Goal: Information Seeking & Learning: Learn about a topic

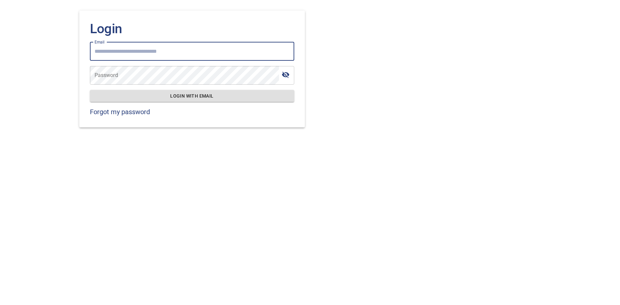
click at [145, 49] on input "Email" at bounding box center [192, 51] width 204 height 19
type input "**********"
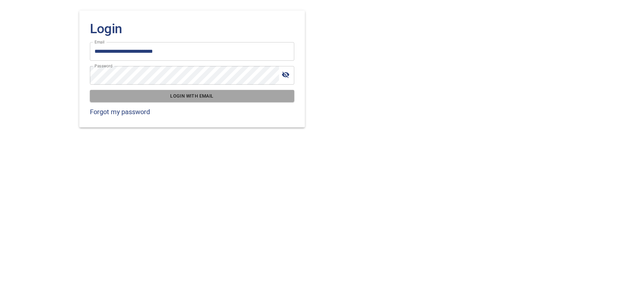
click at [210, 96] on span "Login with email" at bounding box center [192, 96] width 194 height 8
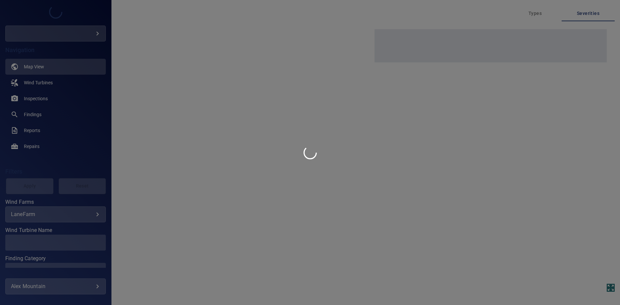
type input "*********"
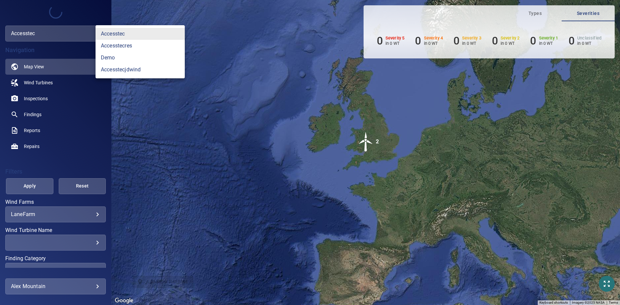
click at [79, 31] on body "**********" at bounding box center [310, 152] width 620 height 305
click at [116, 49] on link "accesstecres" at bounding box center [140, 46] width 89 height 12
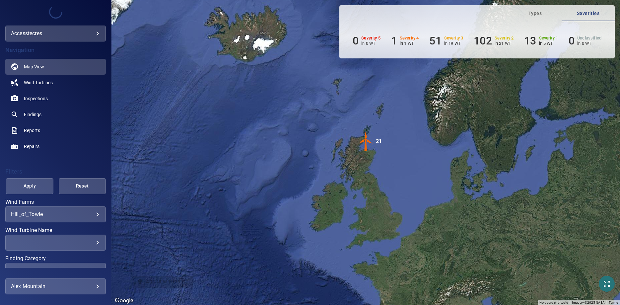
click at [94, 37] on body "**********" at bounding box center [310, 152] width 620 height 305
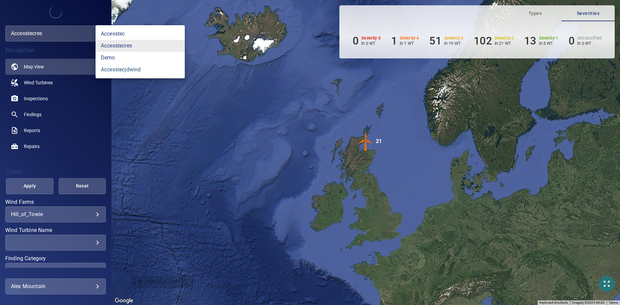
click at [111, 69] on link "accesstecjdwind" at bounding box center [140, 70] width 89 height 12
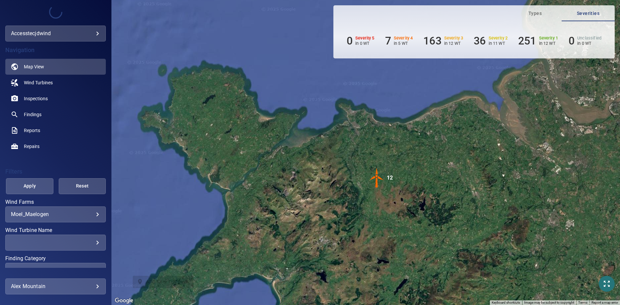
click at [378, 177] on img "12" at bounding box center [377, 178] width 20 height 20
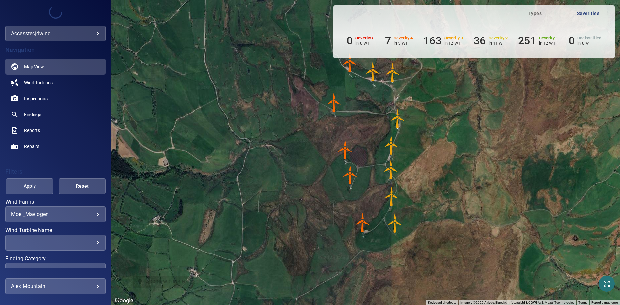
click at [344, 147] on img "T6-1301312" at bounding box center [346, 150] width 20 height 20
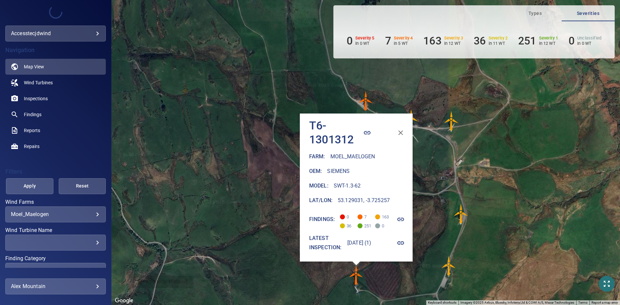
click at [405, 219] on icon "button" at bounding box center [401, 219] width 8 height 8
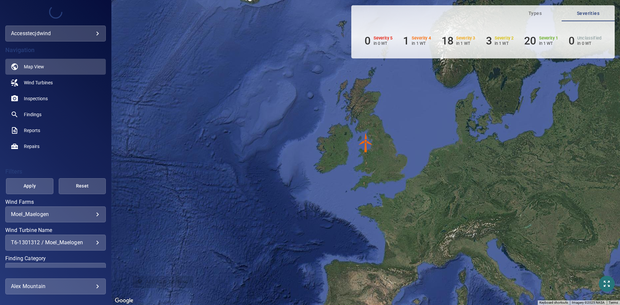
click at [366, 143] on img "T6-1301312" at bounding box center [366, 143] width 20 height 20
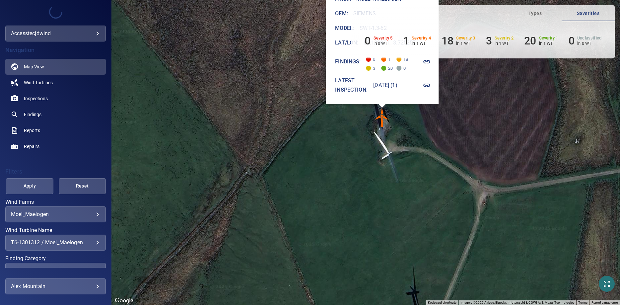
click at [430, 86] on icon "button" at bounding box center [426, 85] width 7 height 3
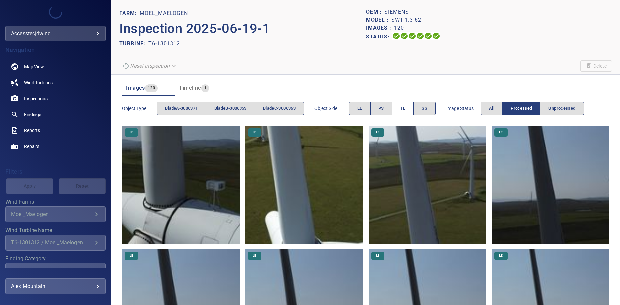
click at [414, 112] on button "TE" at bounding box center [403, 109] width 22 height 14
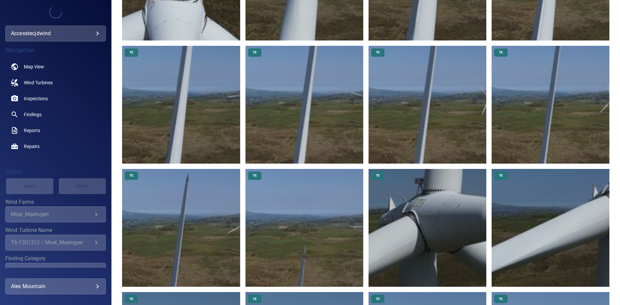
scroll to position [237, 0]
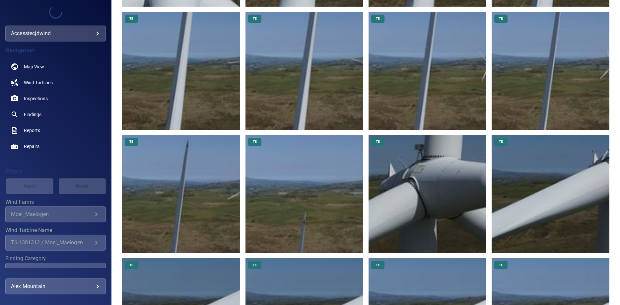
click at [293, 224] on img at bounding box center [305, 194] width 118 height 118
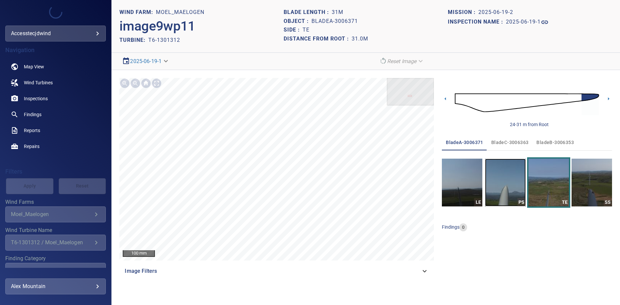
click at [520, 200] on div "PS" at bounding box center [522, 202] width 8 height 8
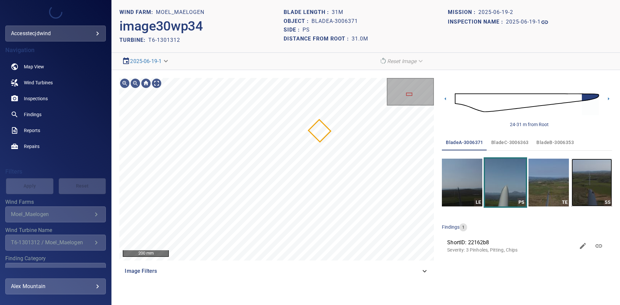
click at [603, 195] on img "button" at bounding box center [592, 183] width 40 height 48
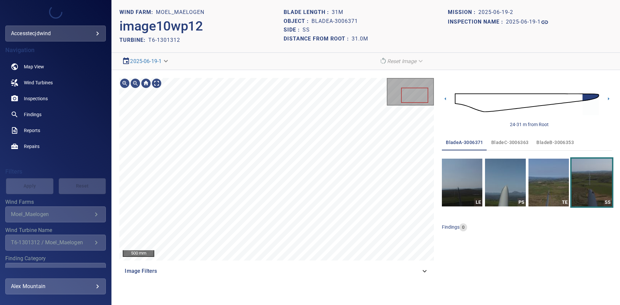
click at [516, 142] on span "bladeC-3006363" at bounding box center [509, 142] width 37 height 8
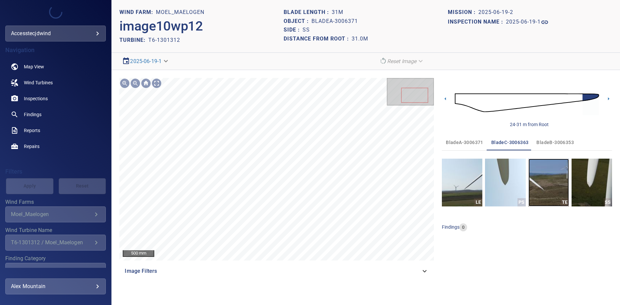
click at [556, 188] on img "button" at bounding box center [549, 183] width 40 height 48
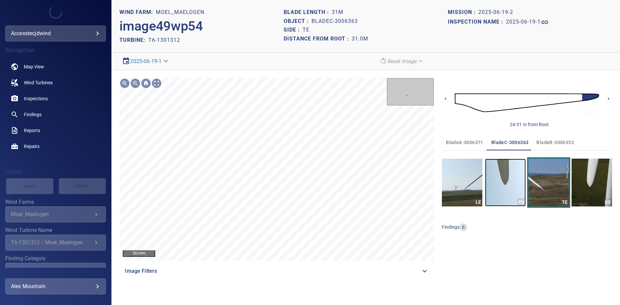
click at [515, 182] on img "button" at bounding box center [505, 183] width 40 height 48
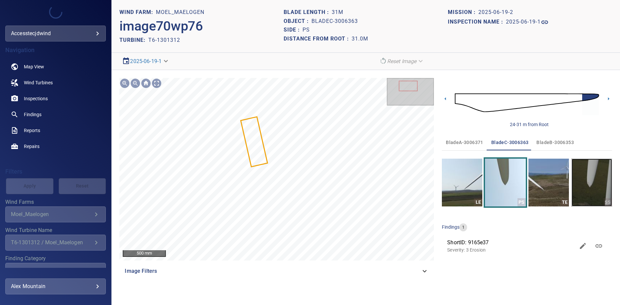
click at [591, 185] on img "button" at bounding box center [592, 183] width 40 height 48
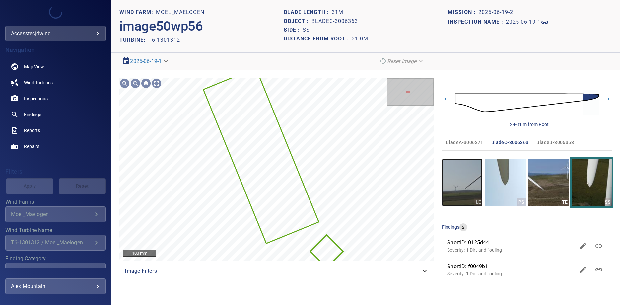
click at [474, 189] on img "button" at bounding box center [462, 183] width 40 height 48
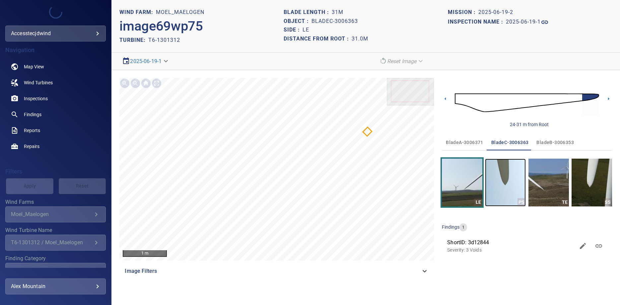
click at [498, 187] on img "button" at bounding box center [505, 183] width 40 height 48
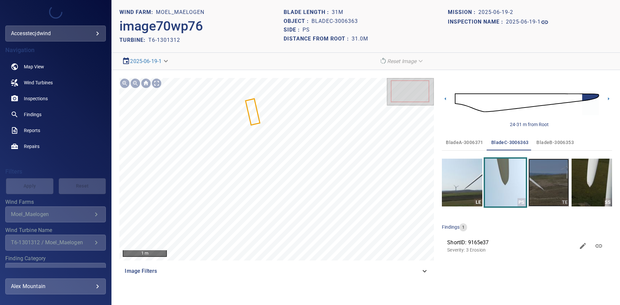
click at [542, 181] on img "button" at bounding box center [549, 183] width 40 height 48
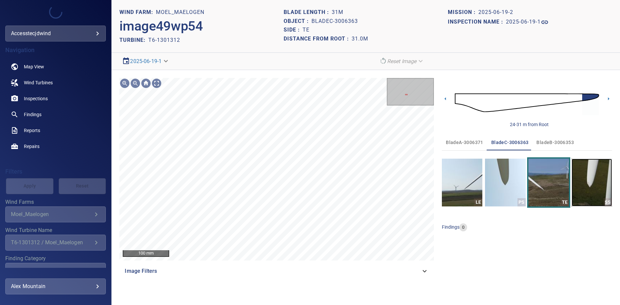
click at [593, 178] on img "button" at bounding box center [592, 183] width 40 height 48
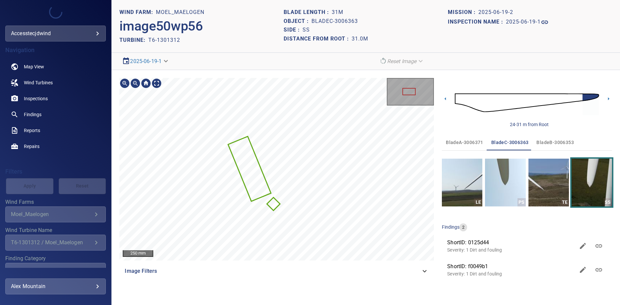
click at [548, 143] on span "bladeB-3006353" at bounding box center [555, 142] width 37 height 8
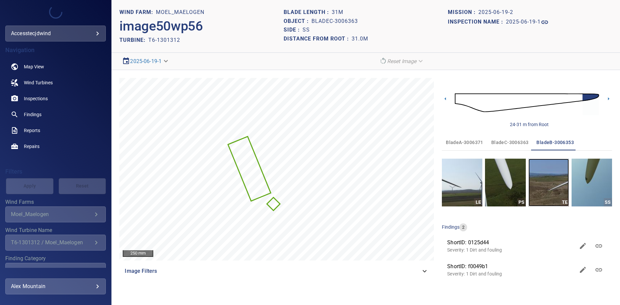
click at [564, 191] on img "button" at bounding box center [549, 183] width 40 height 48
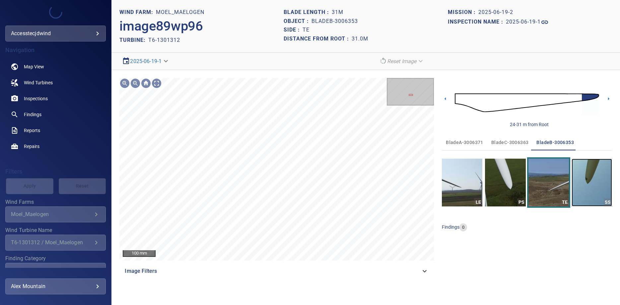
click at [590, 183] on img "button" at bounding box center [592, 183] width 40 height 48
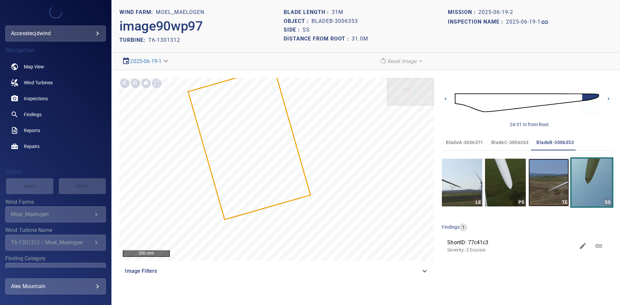
click at [561, 189] on img "button" at bounding box center [549, 183] width 40 height 48
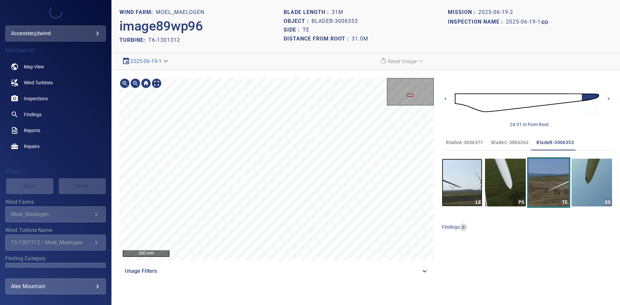
click at [464, 181] on img "button" at bounding box center [462, 183] width 40 height 48
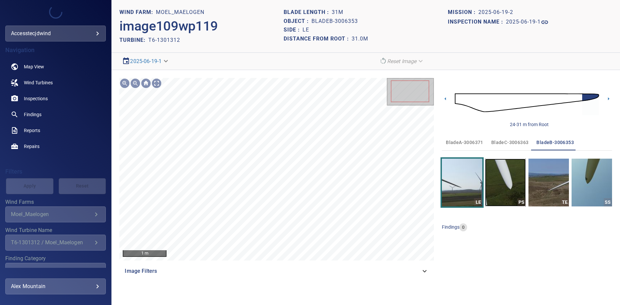
click at [518, 188] on img "button" at bounding box center [505, 183] width 40 height 48
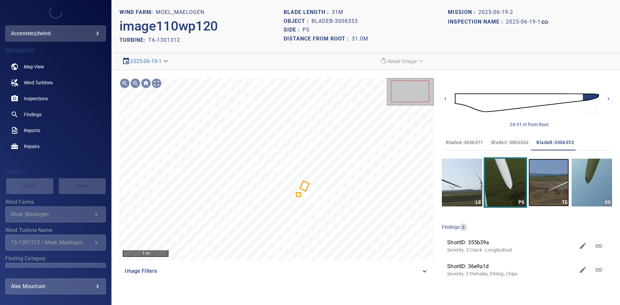
click at [550, 185] on img "button" at bounding box center [549, 183] width 40 height 48
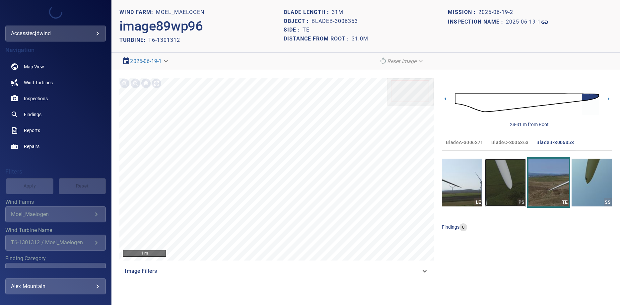
click at [514, 185] on img "button" at bounding box center [505, 183] width 40 height 48
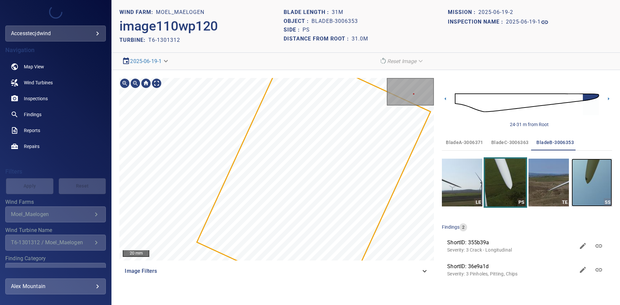
click at [598, 188] on img "button" at bounding box center [592, 183] width 40 height 48
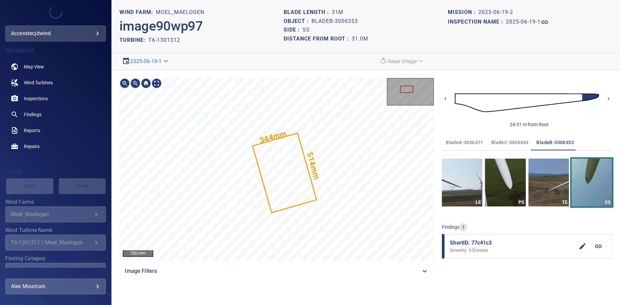
click at [308, 172] on icon at bounding box center [285, 173] width 63 height 78
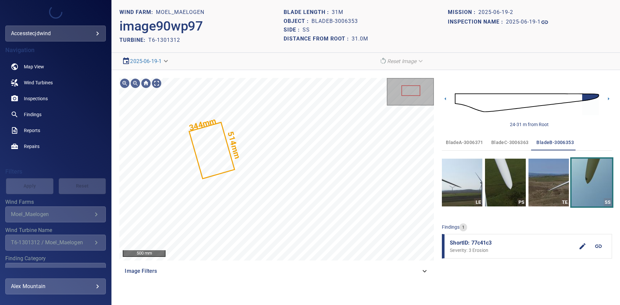
click at [461, 244] on span "ShortID: 77c41c3" at bounding box center [512, 243] width 125 height 8
click at [496, 242] on span "ShortID: 77c41c3" at bounding box center [512, 243] width 125 height 8
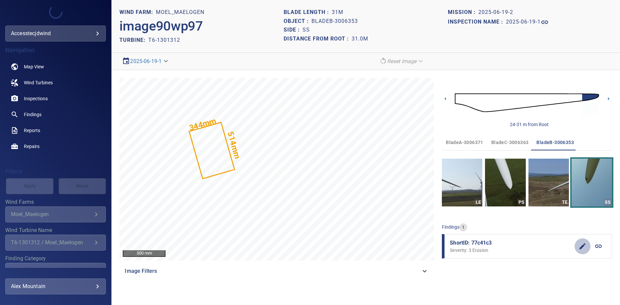
click at [583, 246] on icon "button" at bounding box center [583, 246] width 6 height 6
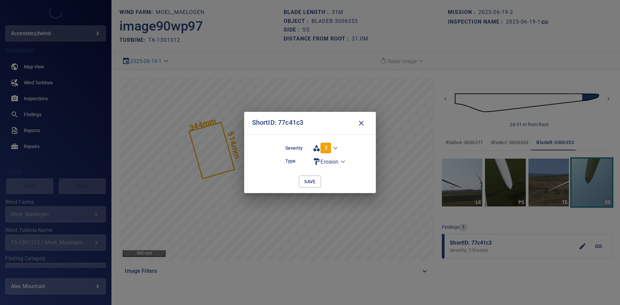
click at [600, 245] on div "ShortID: 77c41c3 Severity 3 * Type Erosion ******* save" at bounding box center [310, 152] width 620 height 305
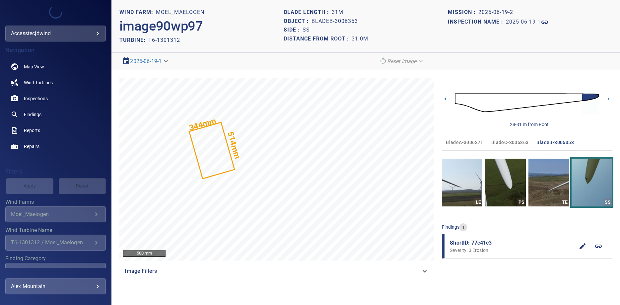
click at [598, 246] on icon at bounding box center [598, 246] width 7 height 3
